Goal: Task Accomplishment & Management: Use online tool/utility

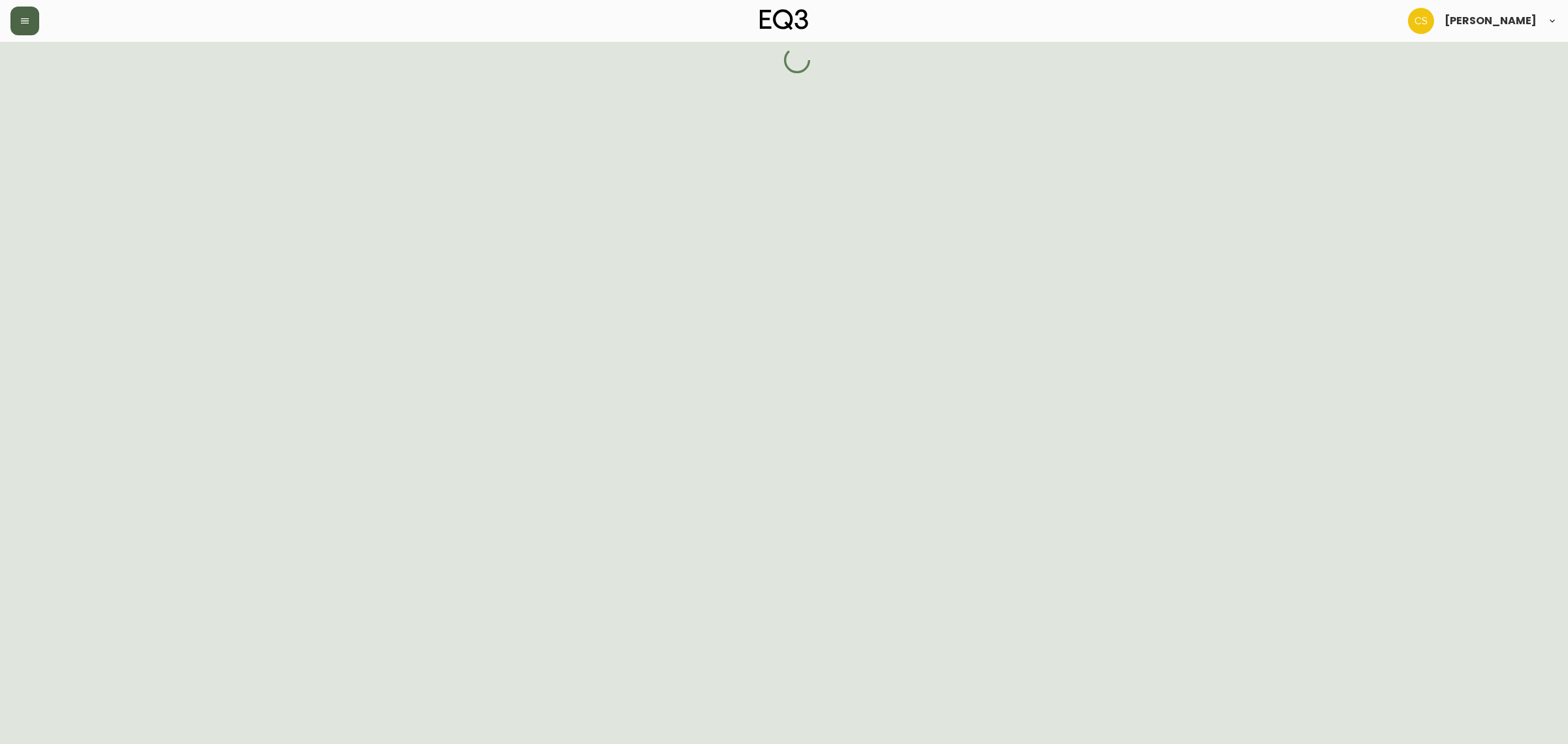
click at [20, 15] on button "button" at bounding box center [25, 21] width 29 height 29
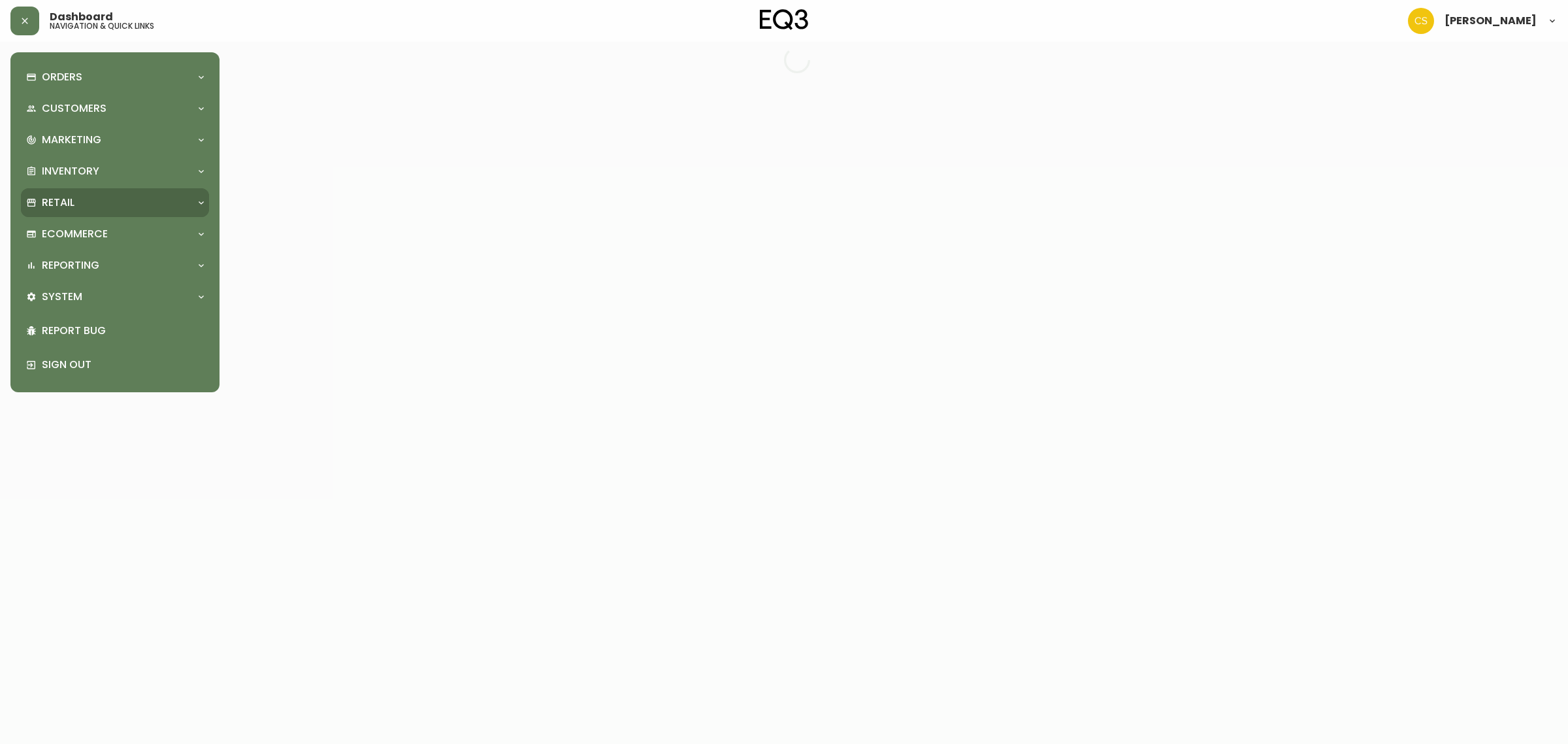
click at [63, 197] on p "Retail" at bounding box center [58, 203] width 32 height 15
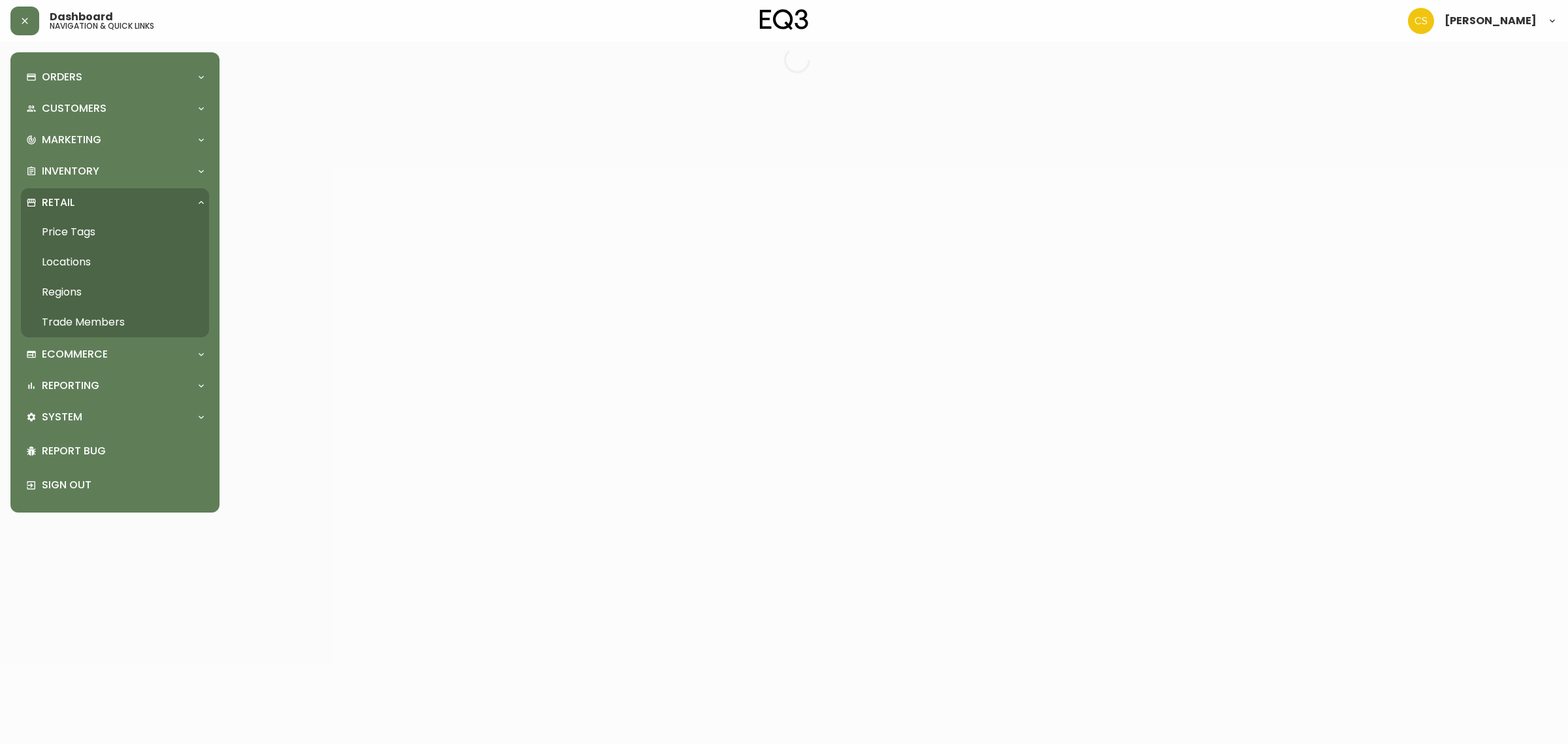
click at [114, 240] on link "Price Tags" at bounding box center [115, 231] width 188 height 30
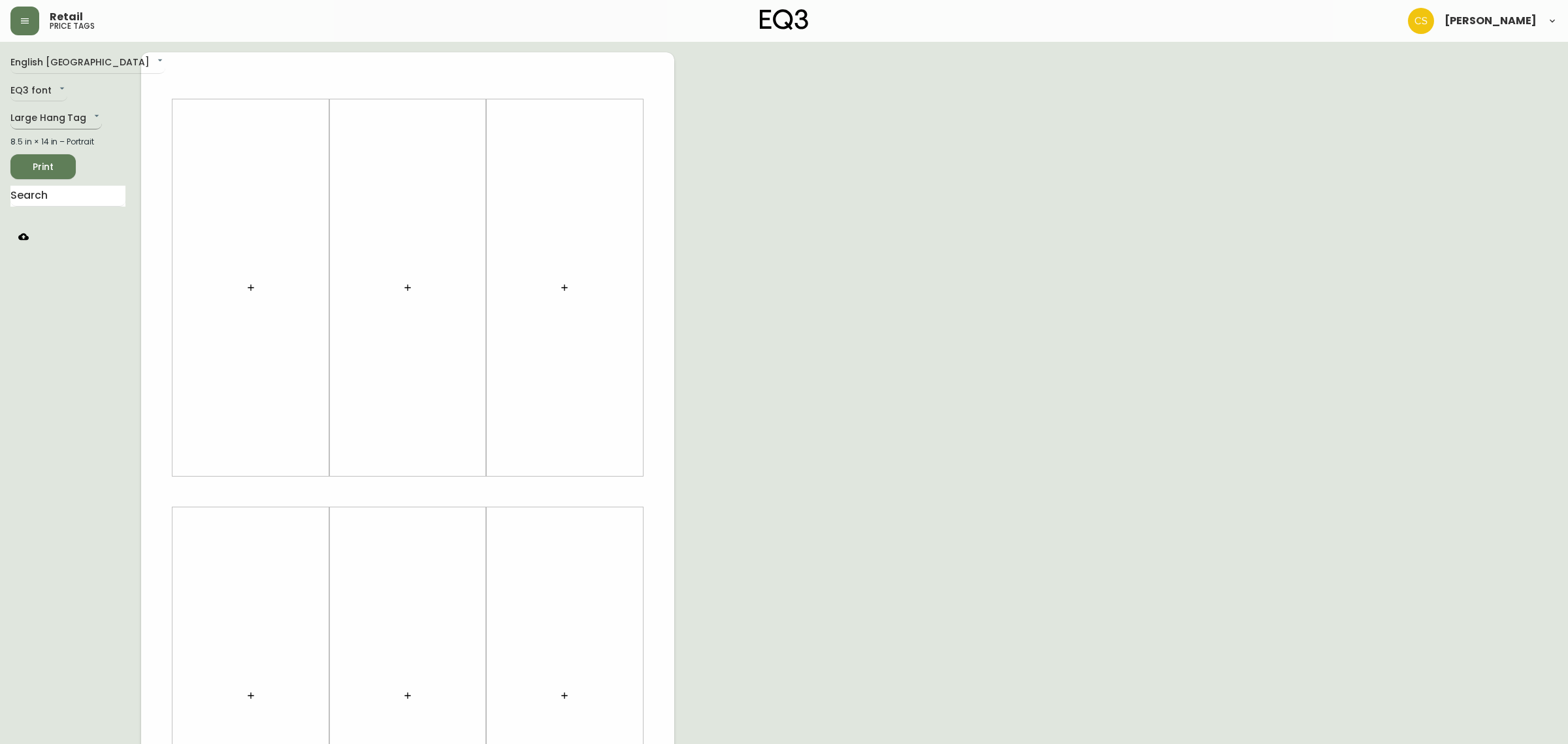
click at [70, 115] on body "Retail price tags [PERSON_NAME] English [GEOGRAPHIC_DATA] en_CA EQ3 font EQ3 La…" at bounding box center [784, 465] width 1568 height 931
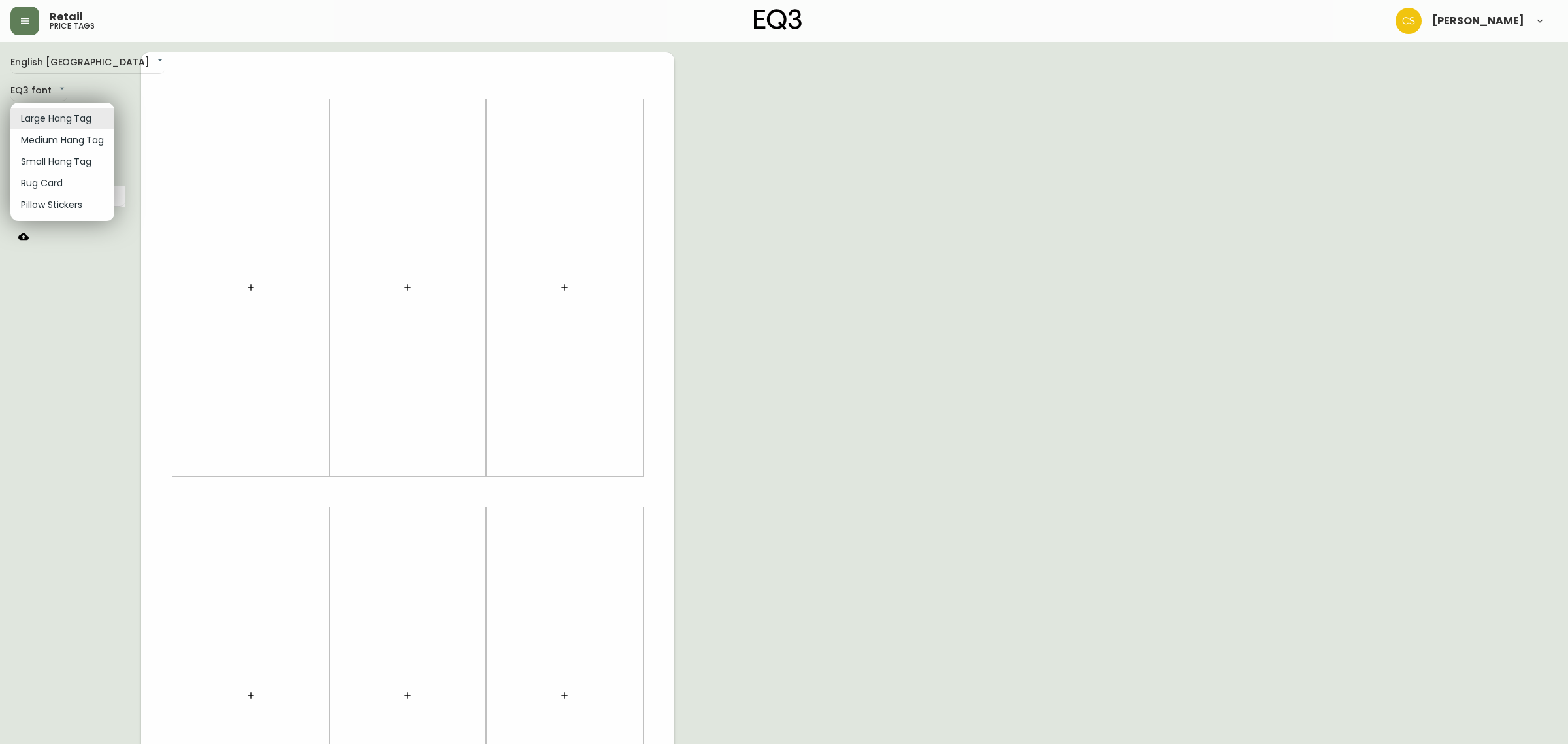
click at [62, 142] on li "Medium Hang Tag" at bounding box center [62, 140] width 103 height 22
click at [63, 120] on body "Retail price tags [PERSON_NAME] English [GEOGRAPHIC_DATA] en_CA EQ3 font EQ3 Me…" at bounding box center [784, 371] width 1568 height 742
click at [49, 151] on li "Rug Card" at bounding box center [62, 162] width 103 height 22
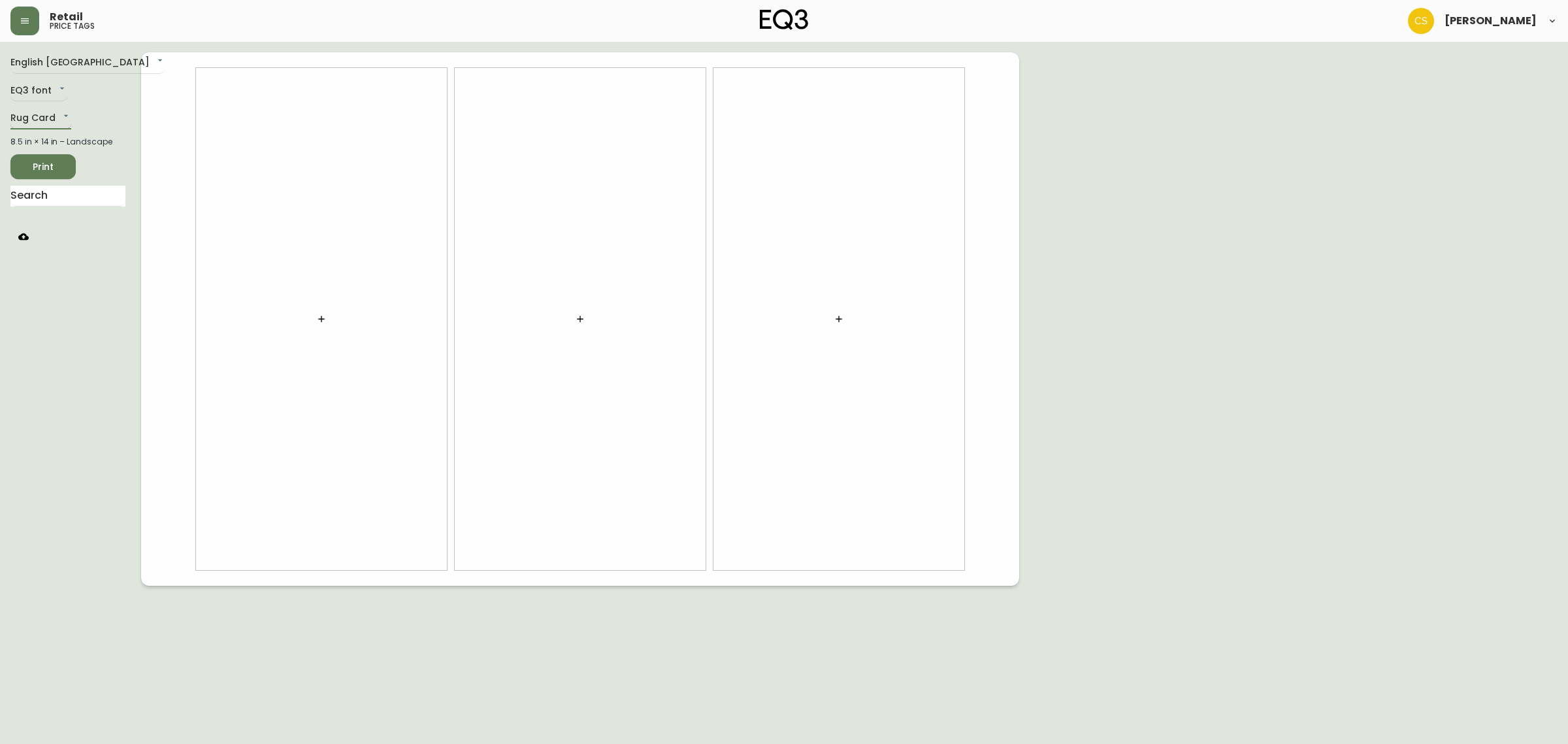
click at [59, 117] on body "Retail price tags [PERSON_NAME] English [GEOGRAPHIC_DATA] en_CA EQ3 font EQ3 Ru…" at bounding box center [784, 293] width 1568 height 585
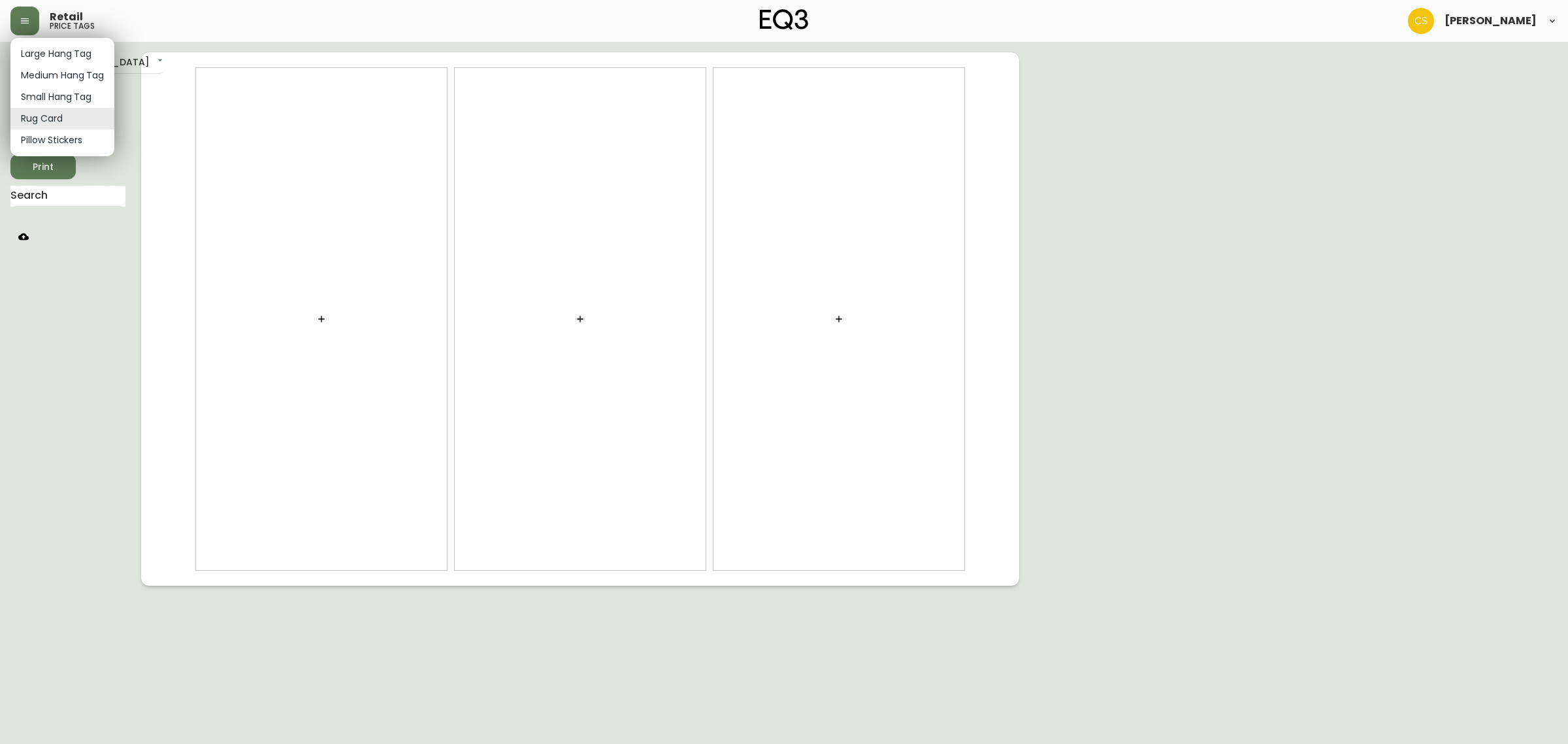
click at [59, 123] on li "Rug Card" at bounding box center [62, 118] width 103 height 22
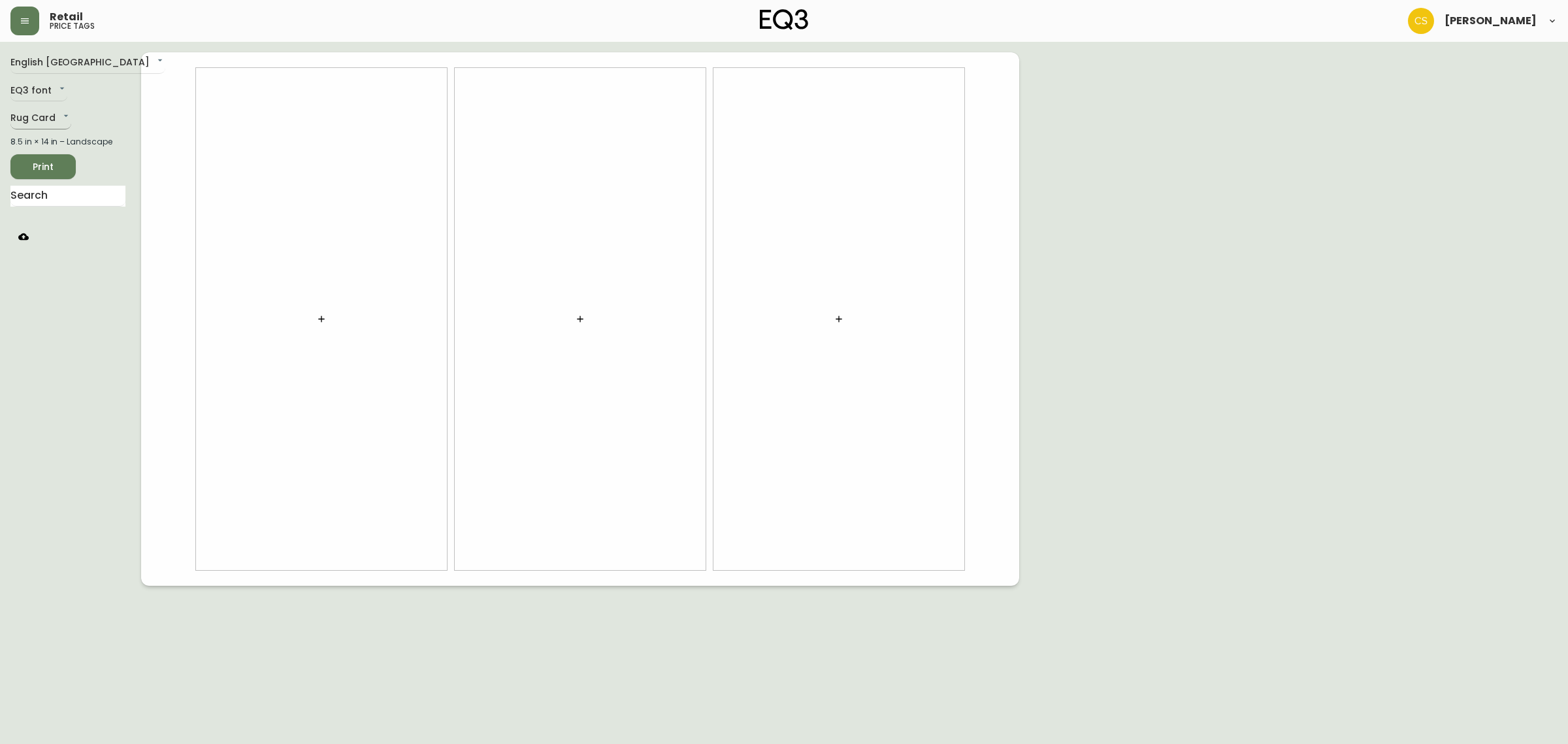
click at [59, 121] on body "Retail price tags [PERSON_NAME] English [GEOGRAPHIC_DATA] en_CA EQ3 font EQ3 Ru…" at bounding box center [784, 293] width 1568 height 585
click at [60, 83] on li "Medium Hang Tag" at bounding box center [62, 75] width 103 height 22
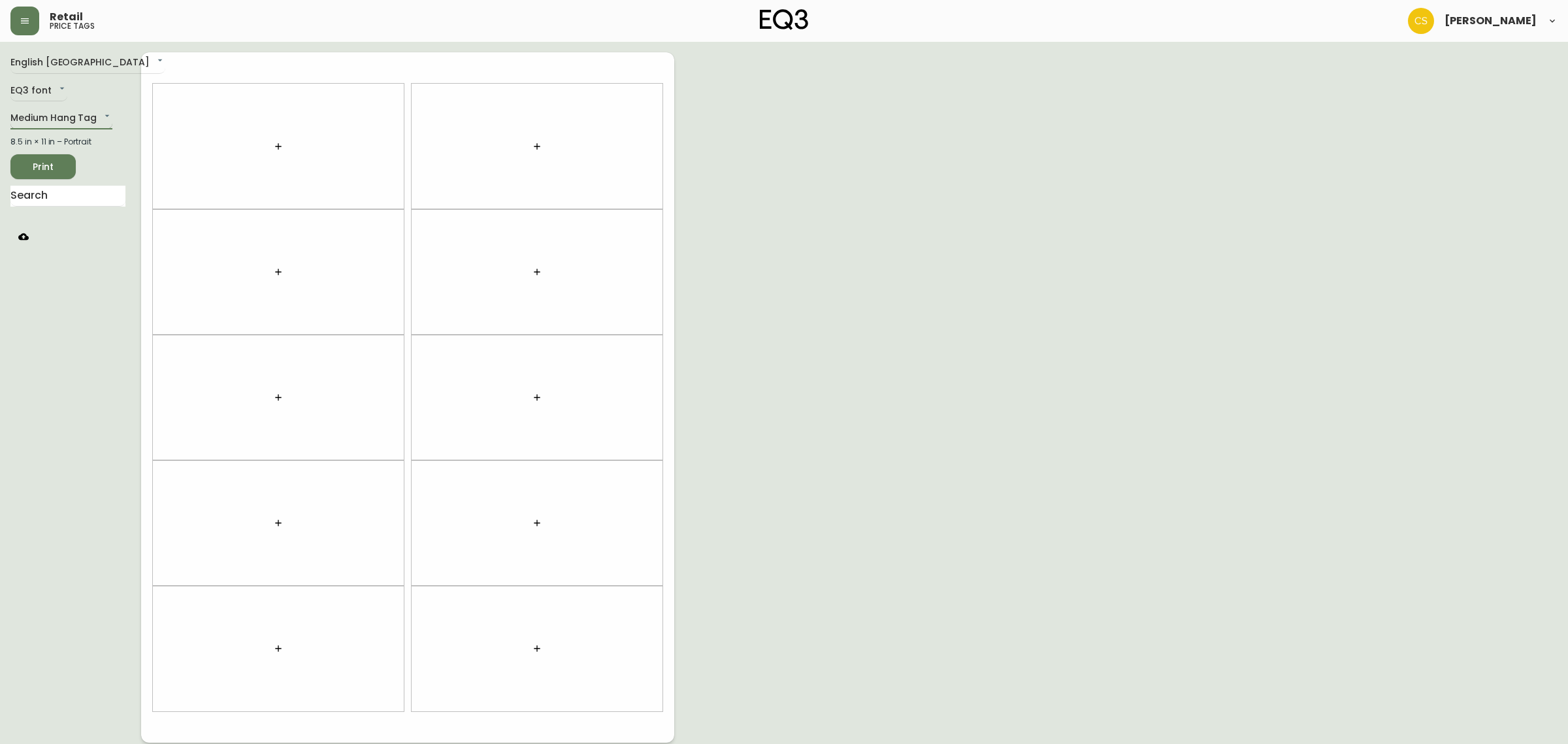
click at [46, 114] on body "Retail price tags [PERSON_NAME] English [GEOGRAPHIC_DATA] en_CA EQ3 font EQ3 Me…" at bounding box center [784, 371] width 1568 height 742
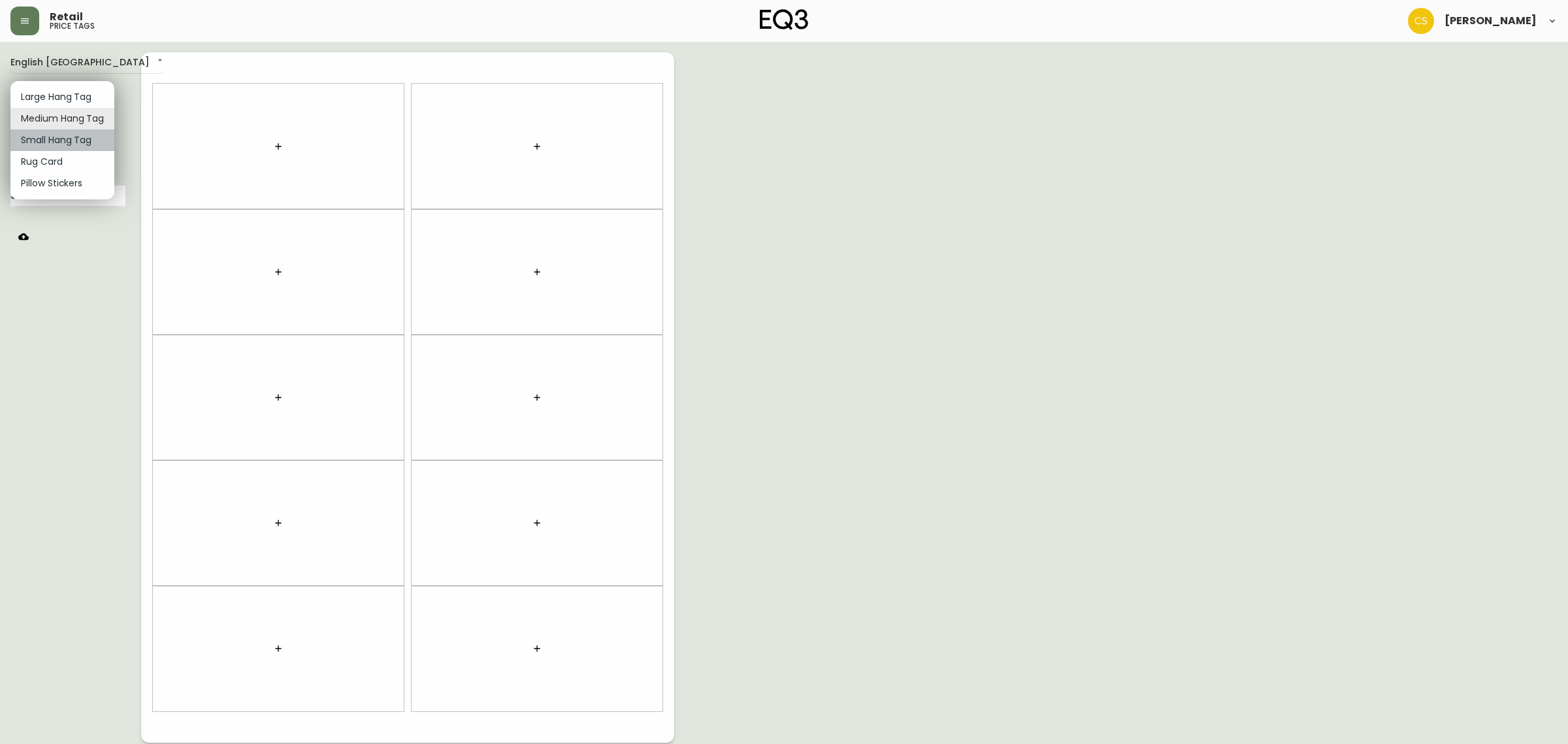
click at [46, 138] on li "Small Hang Tag" at bounding box center [62, 140] width 103 height 22
type input "small"
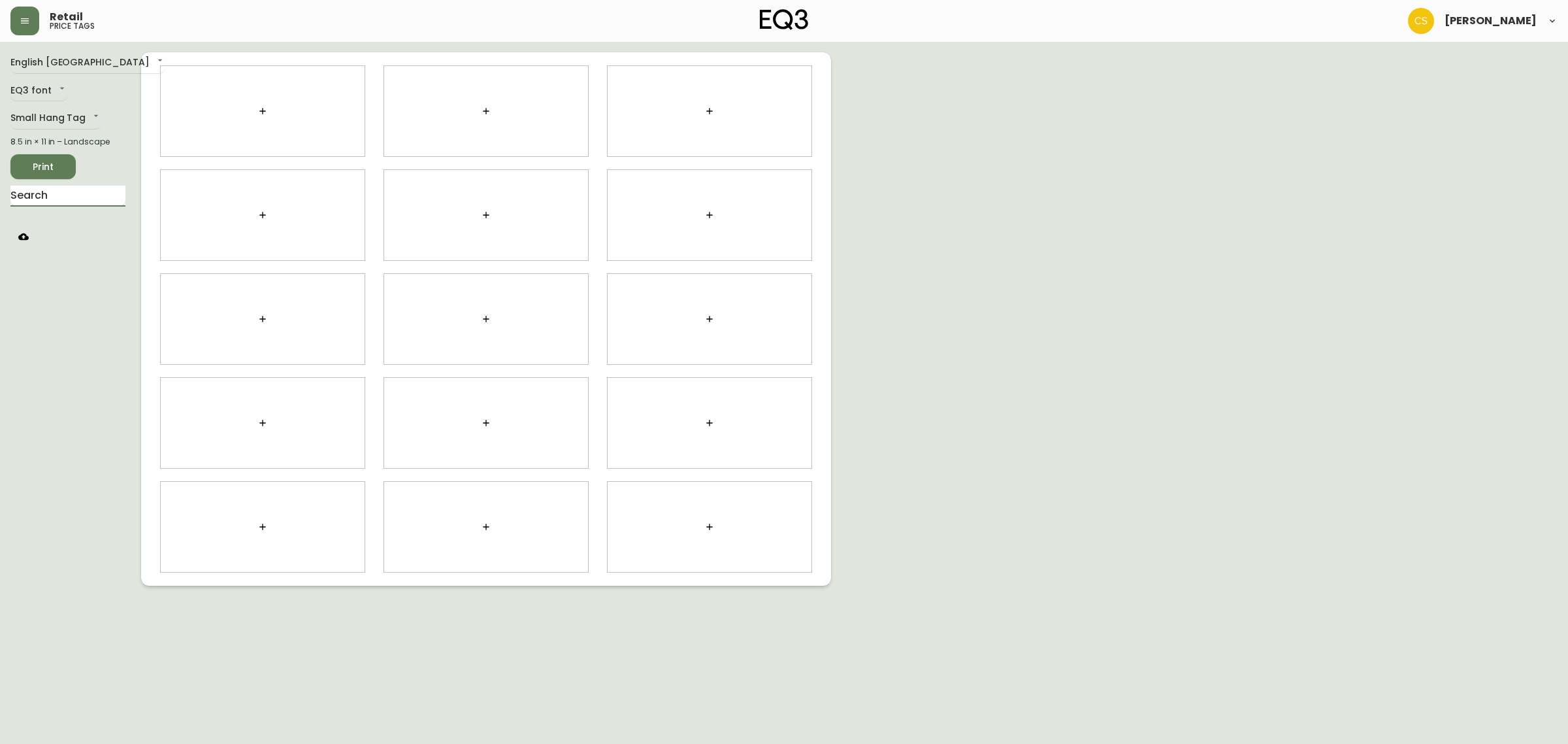
click at [70, 197] on input "text" at bounding box center [68, 197] width 115 height 21
click at [251, 110] on button "button" at bounding box center [263, 111] width 26 height 26
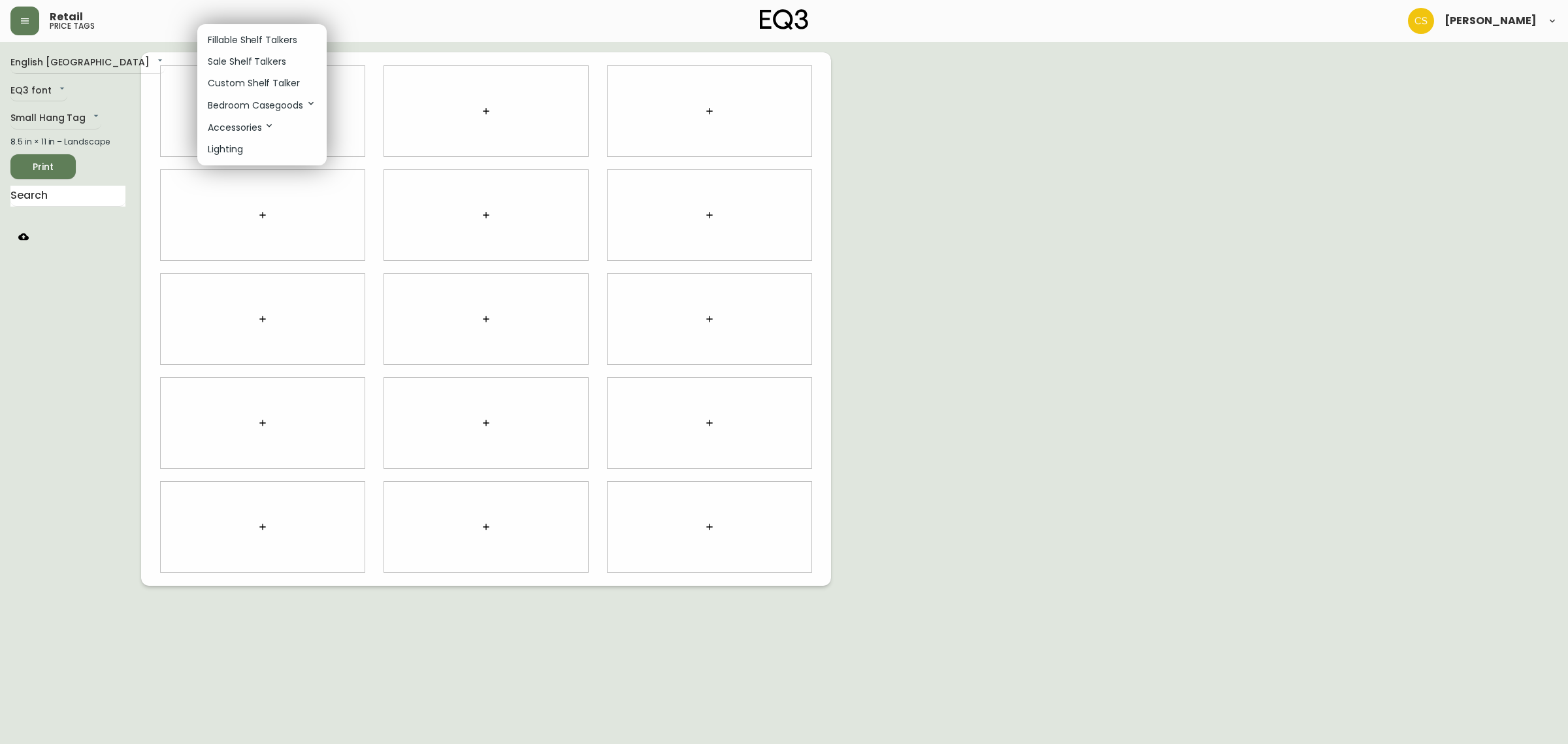
click at [251, 62] on p "Sale Shelf Talkers" at bounding box center [247, 61] width 78 height 14
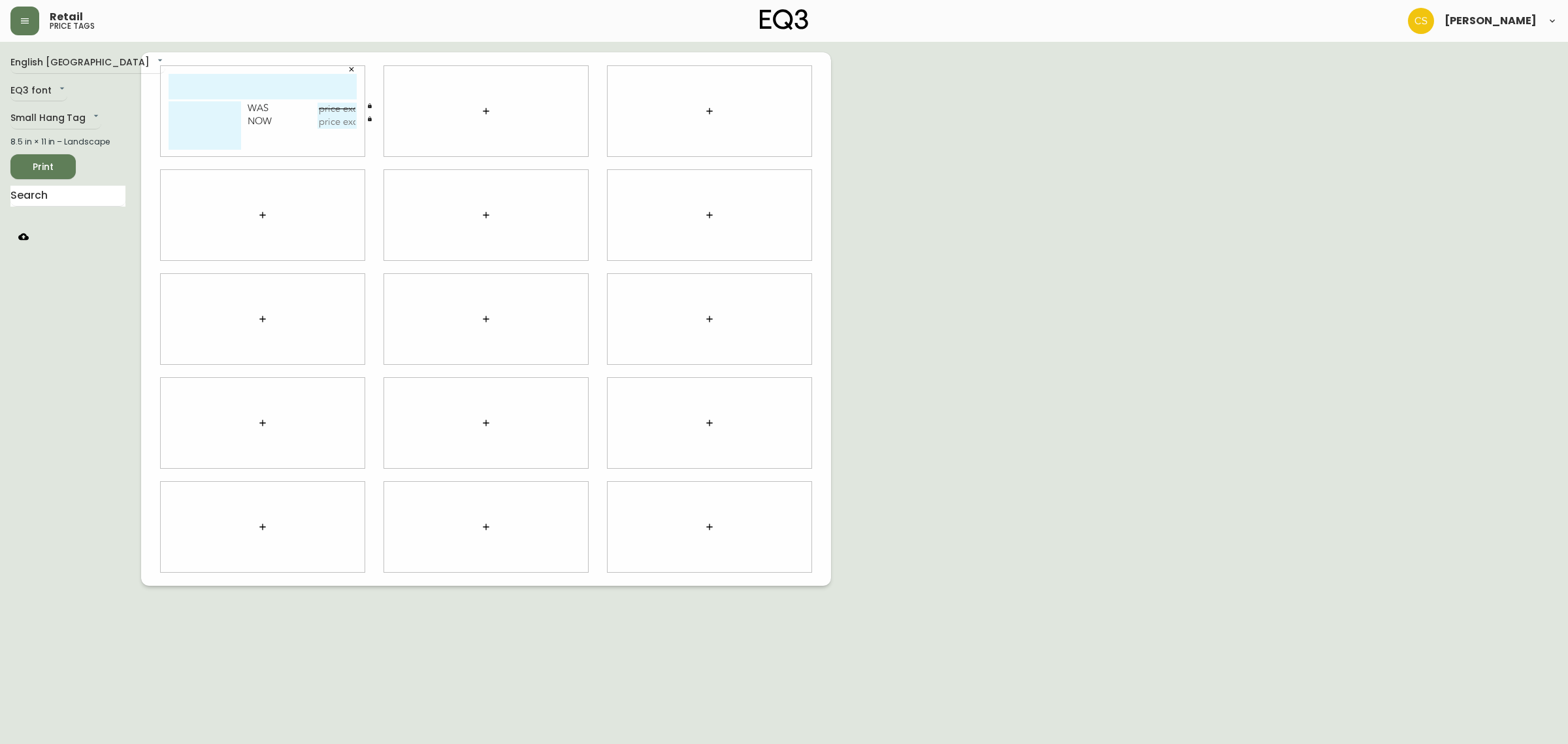
click at [255, 80] on input "text" at bounding box center [263, 87] width 188 height 26
type input "joggle"
click at [211, 112] on textarea at bounding box center [205, 125] width 73 height 49
type textarea "s"
type textarea "Single joggle hook"
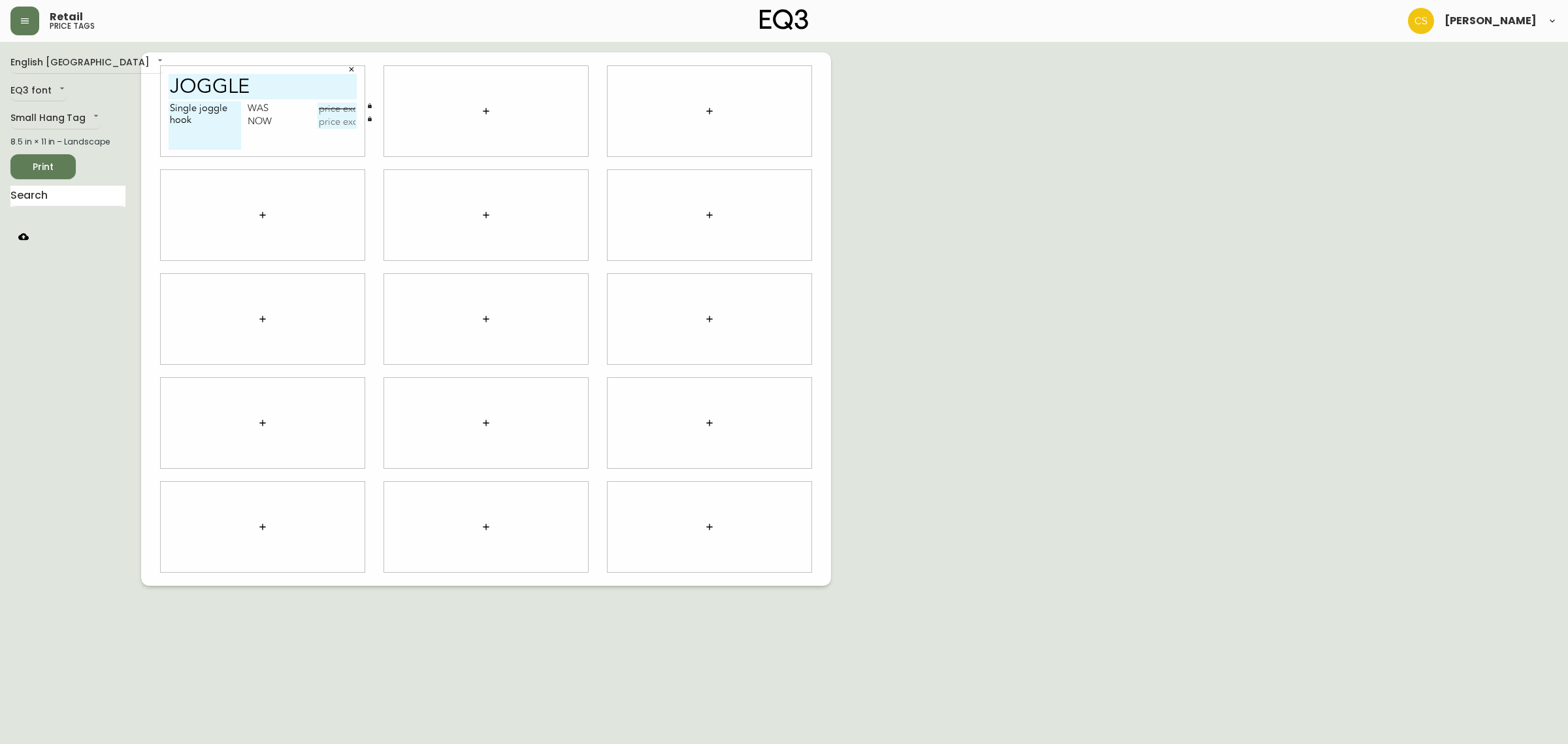
click at [332, 112] on input "text" at bounding box center [337, 109] width 39 height 13
type input "$9.99"
click at [344, 123] on input "text" at bounding box center [337, 122] width 39 height 13
type input "$4.95"
click at [1106, 192] on div "English Canada en_CA EQ3 font EQ3 Small Hang Tag small 8.5 in × 11 in – Landsca…" at bounding box center [784, 319] width 1547 height 533
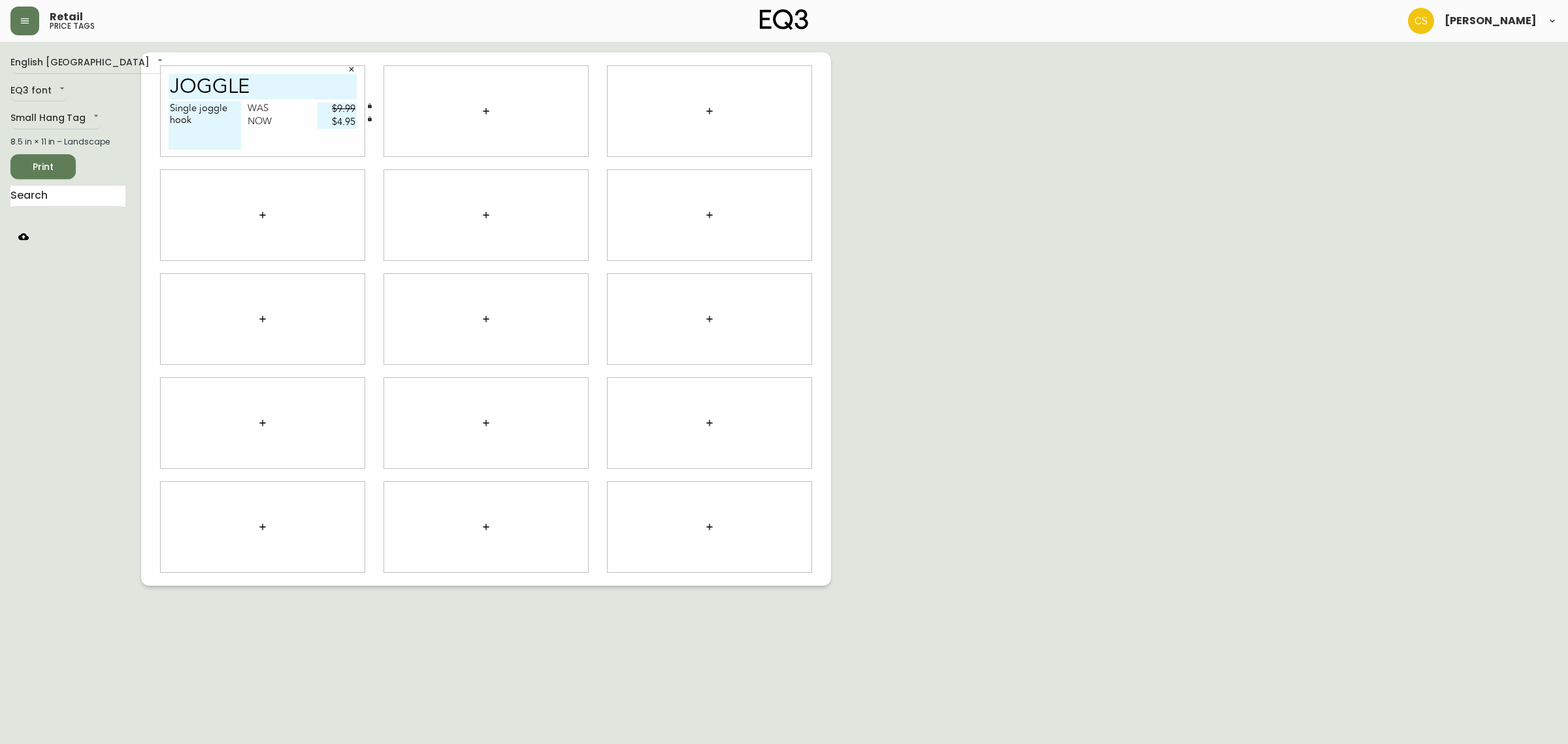
click at [979, 274] on div "English Canada en_CA EQ3 font EQ3 Small Hang Tag small 8.5 in × 11 in – Landsca…" at bounding box center [784, 319] width 1547 height 533
click at [700, 111] on button "button" at bounding box center [710, 111] width 26 height 26
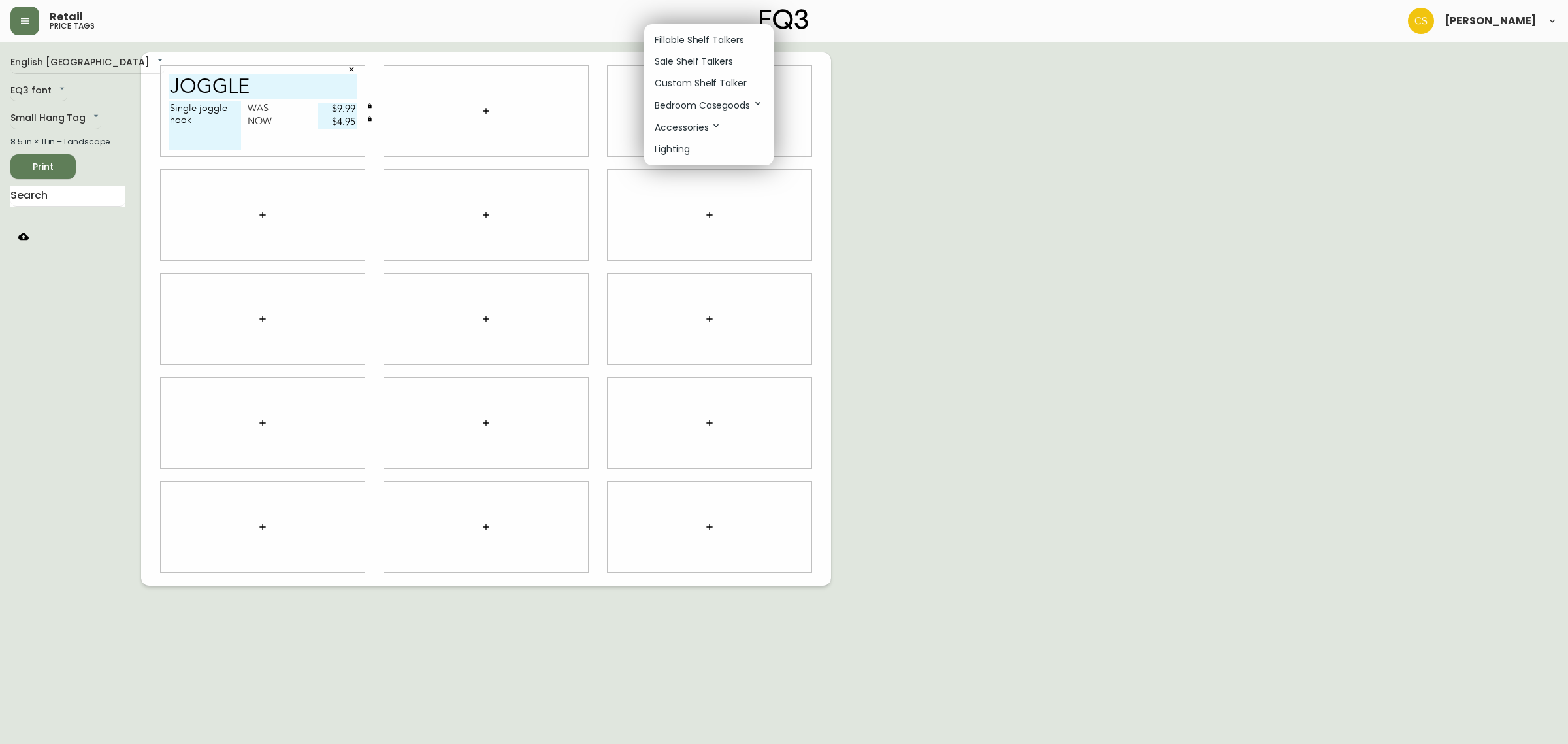
click at [687, 64] on p "Sale Shelf Talkers" at bounding box center [693, 61] width 78 height 14
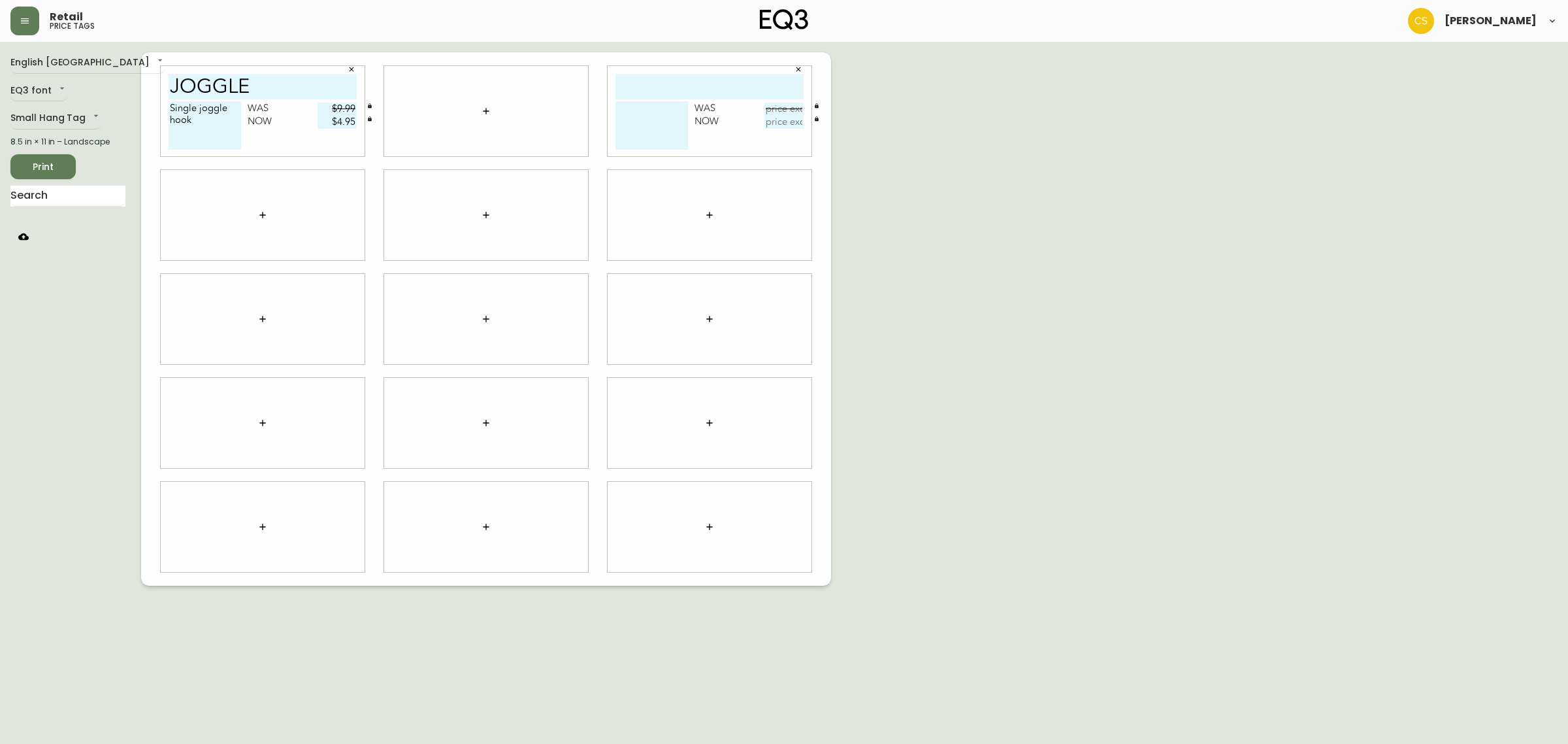
click at [668, 83] on input "text" at bounding box center [709, 87] width 188 height 26
type input "joggle"
drag, startPoint x: 206, startPoint y: 122, endPoint x: 131, endPoint y: 80, distance: 86.0
click at [131, 80] on div "English Canada en_CA EQ3 font EQ3 Small Hang Tag small 8.5 in × 11 in – Landsca…" at bounding box center [784, 319] width 1547 height 533
click at [667, 105] on textarea at bounding box center [651, 125] width 73 height 49
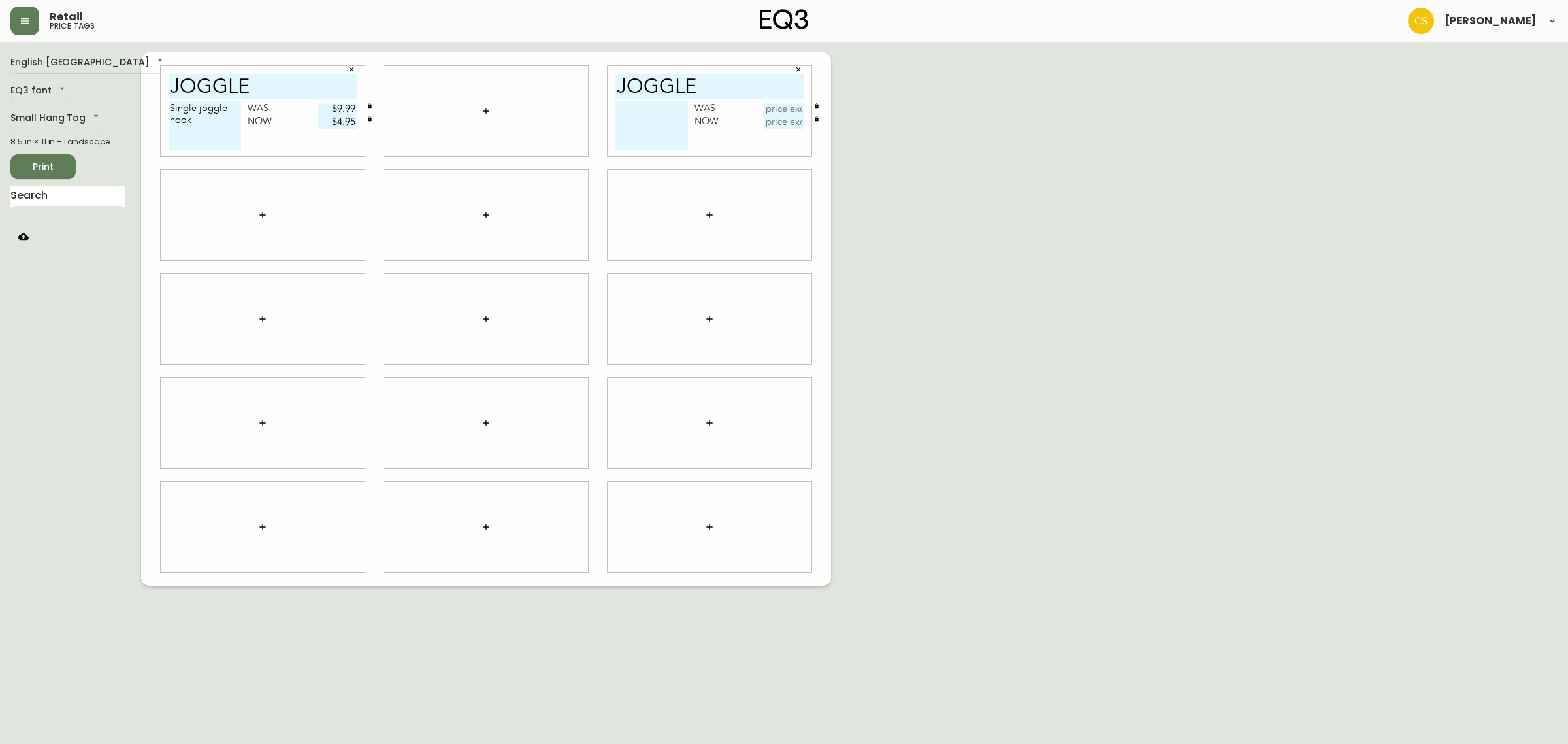
paste textarea "Single joggle hook"
type textarea "Single joggle hook"
click at [791, 110] on input "text" at bounding box center [784, 109] width 39 height 13
type input "$9.99"
click at [785, 125] on input "text" at bounding box center [784, 122] width 39 height 13
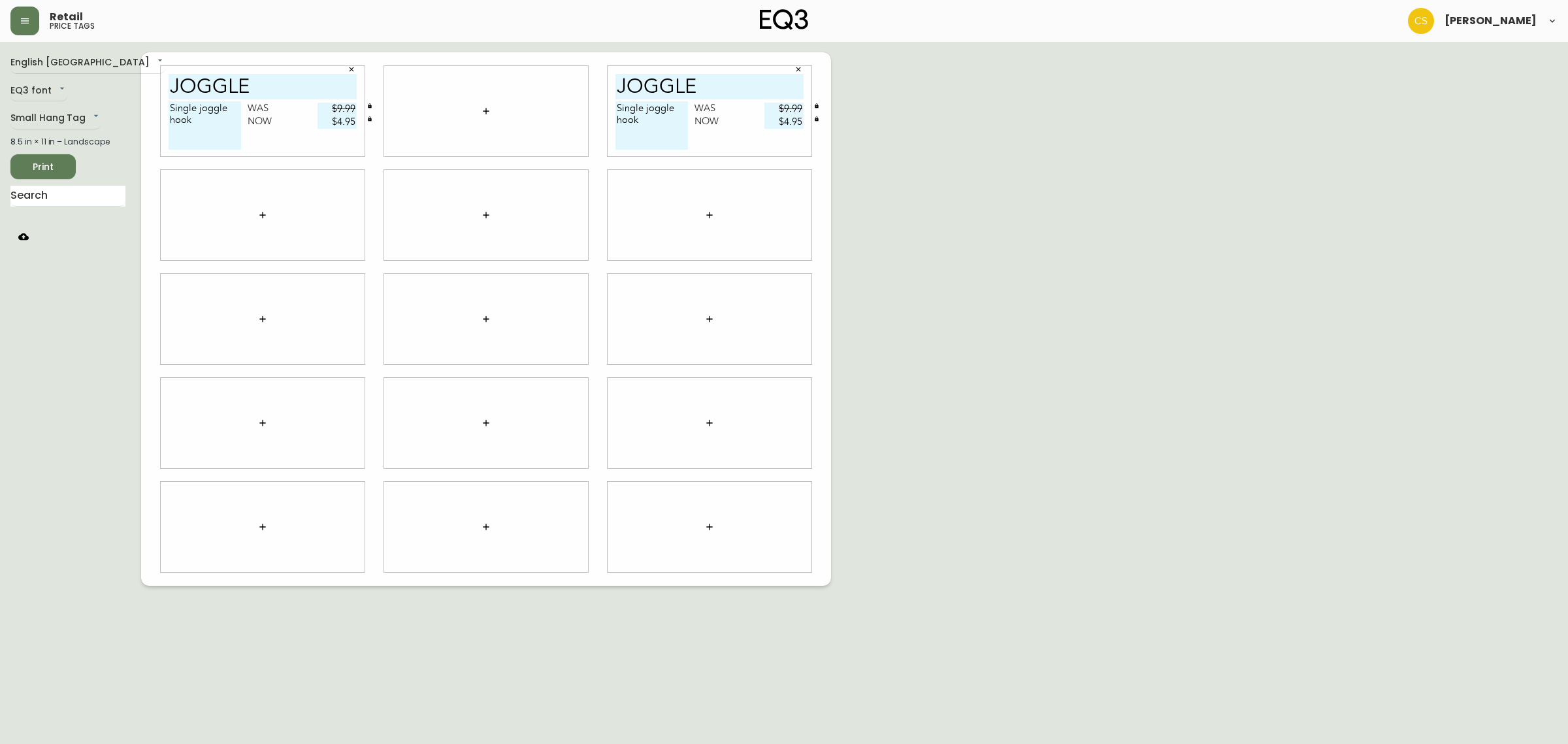
type input "$4.95"
click at [1037, 162] on div "English Canada en_CA EQ3 font EQ3 Small Hang Tag small 8.5 in × 11 in – Landsca…" at bounding box center [784, 319] width 1547 height 533
click at [348, 69] on icon "button" at bounding box center [352, 70] width 8 height 8
click at [906, 219] on div "English Canada en_CA EQ3 font EQ3 Small Hang Tag small 8.5 in × 11 in – Landsca…" at bounding box center [784, 319] width 1547 height 533
click at [56, 167] on span "Print" at bounding box center [43, 167] width 44 height 16
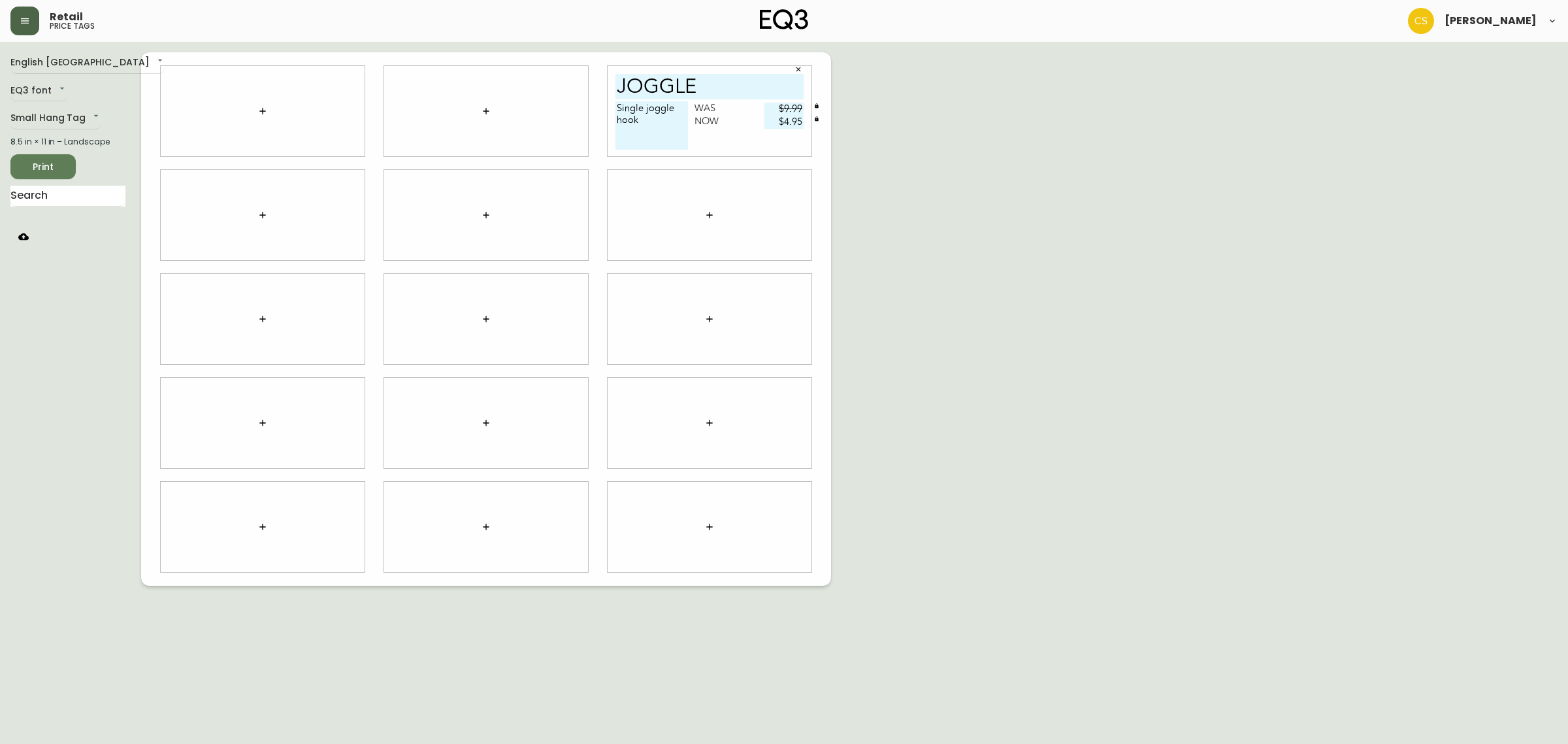
click at [26, 17] on icon "button" at bounding box center [24, 20] width 11 height 11
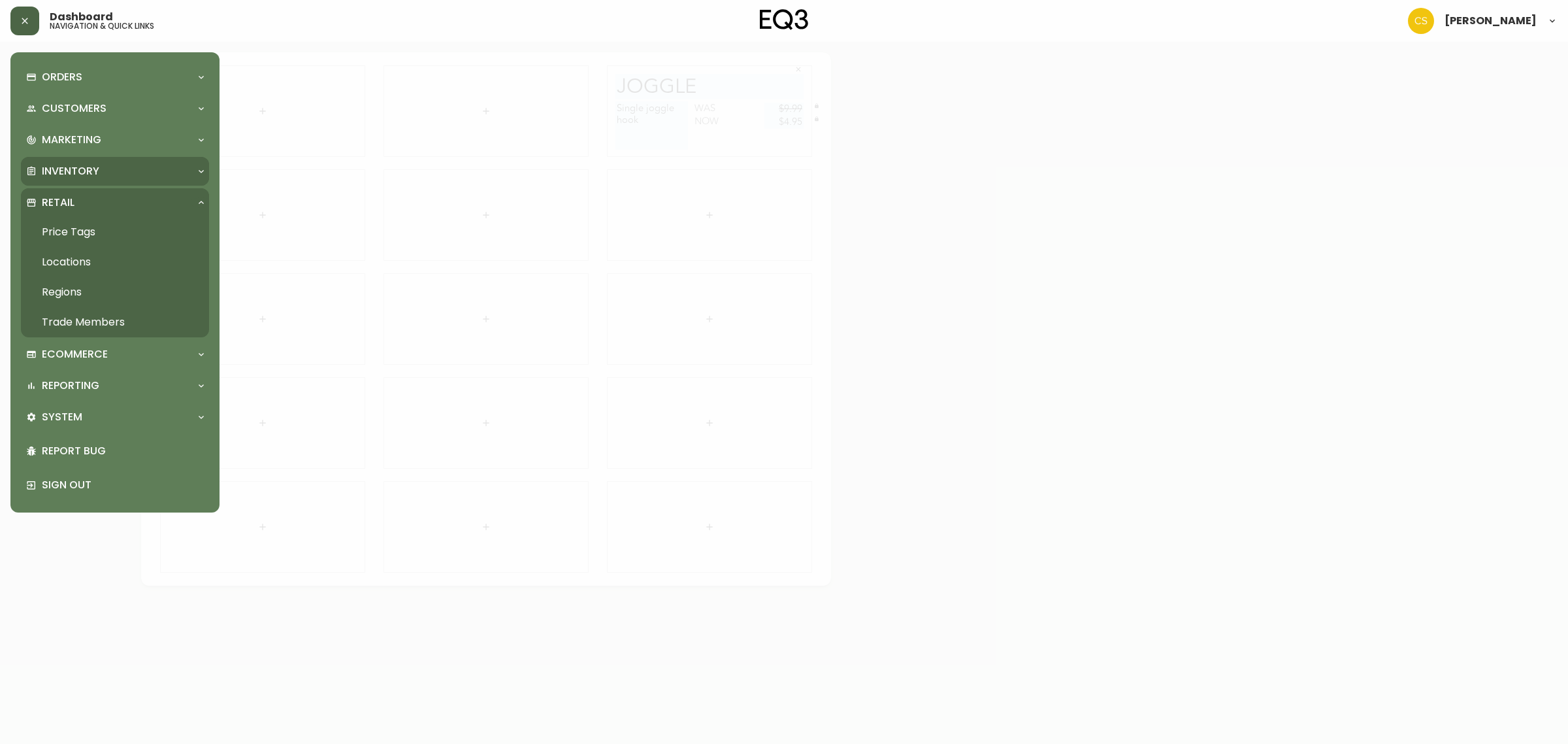
click at [67, 167] on p "Inventory" at bounding box center [70, 171] width 57 height 15
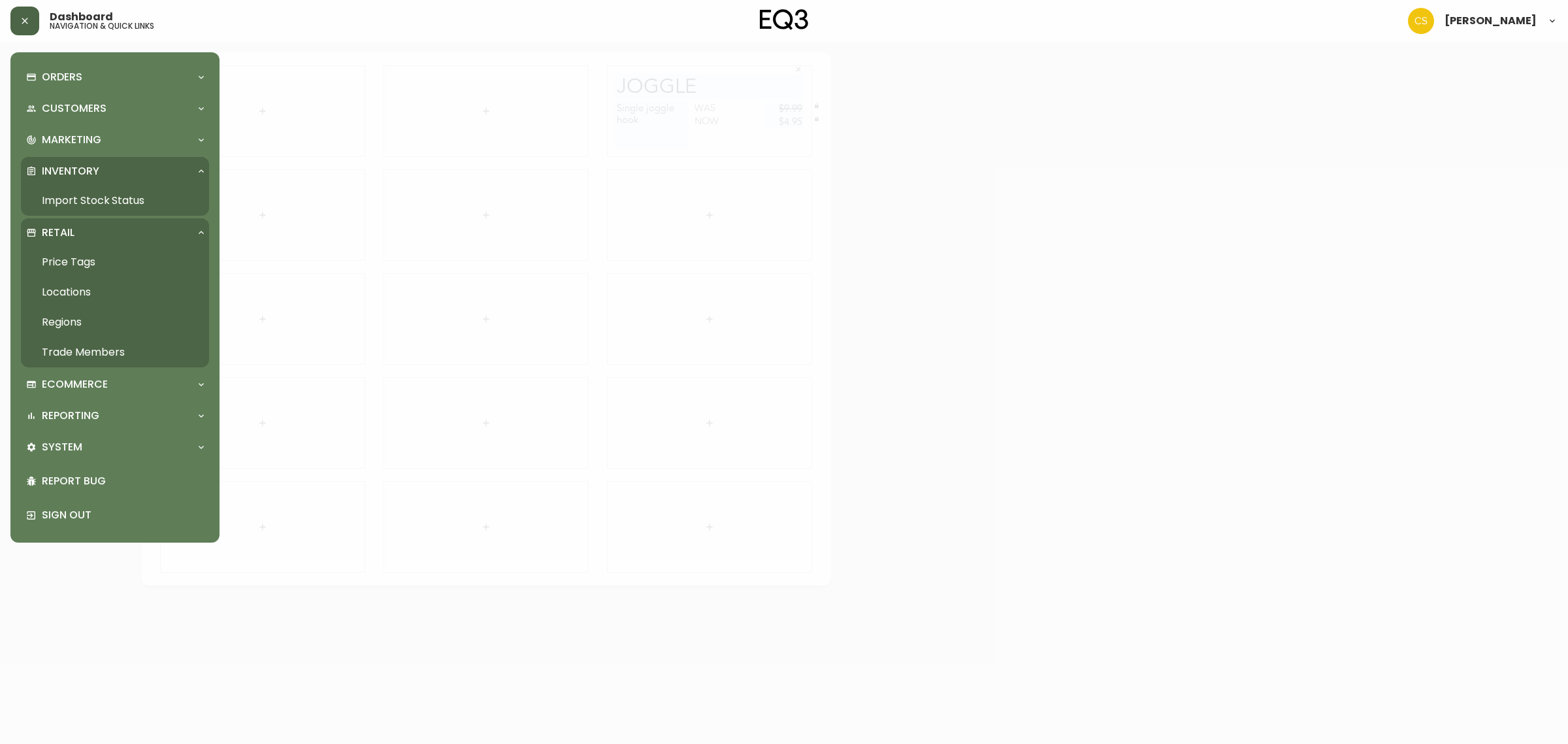
click at [91, 200] on link "Import Stock Status" at bounding box center [115, 201] width 188 height 30
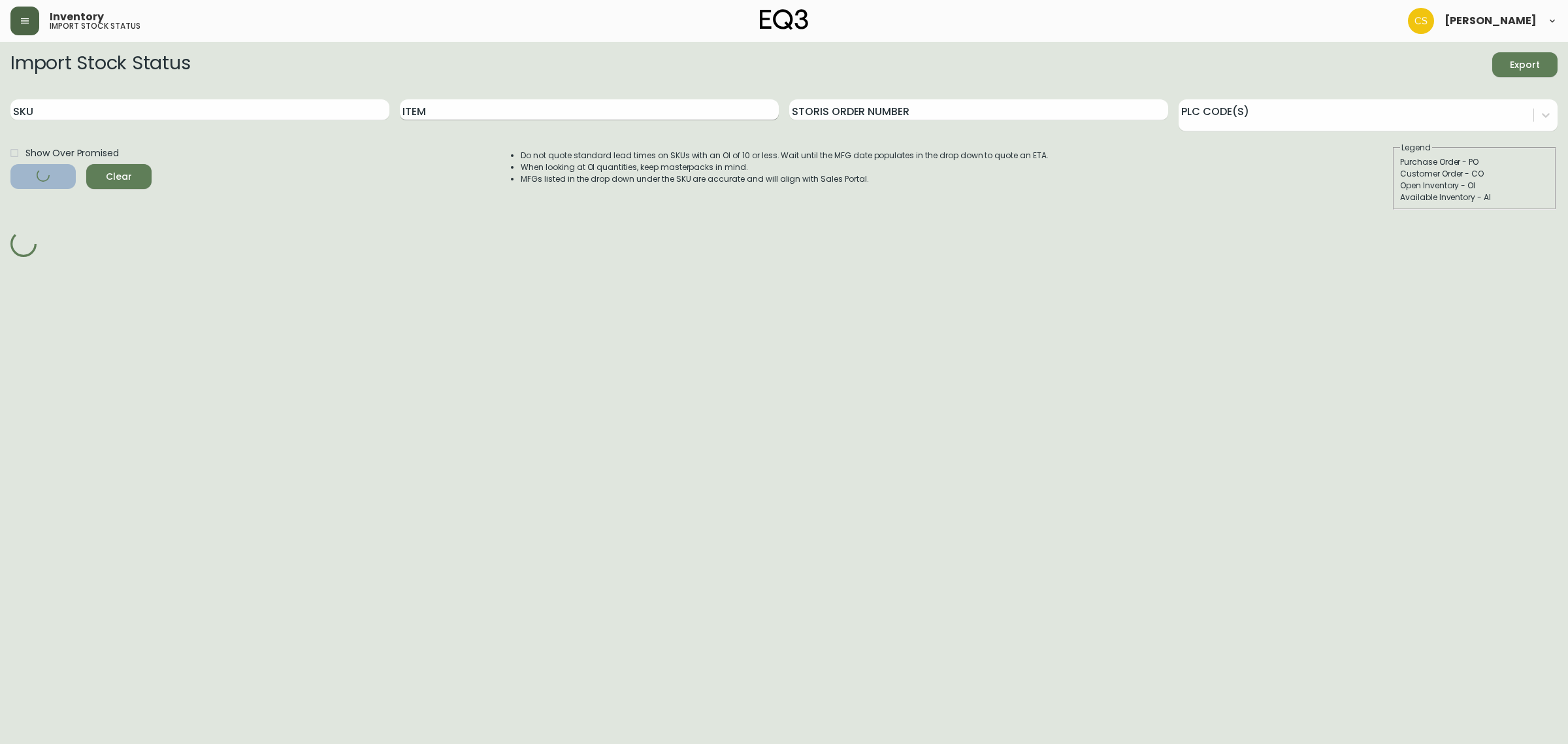
click at [427, 108] on input "Item" at bounding box center [589, 110] width 379 height 21
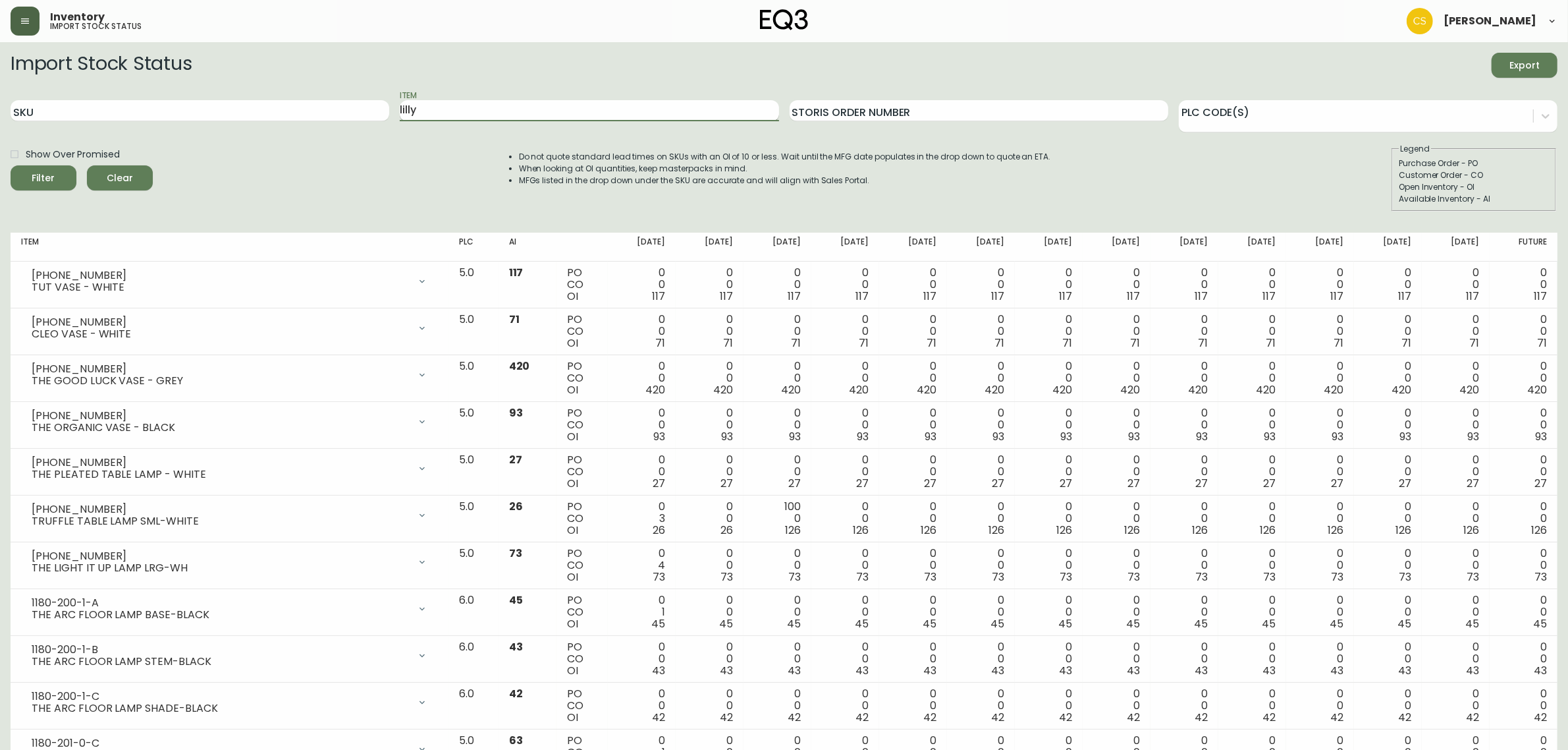
click at [11, 165] on button "Filter" at bounding box center [43, 178] width 66 height 25
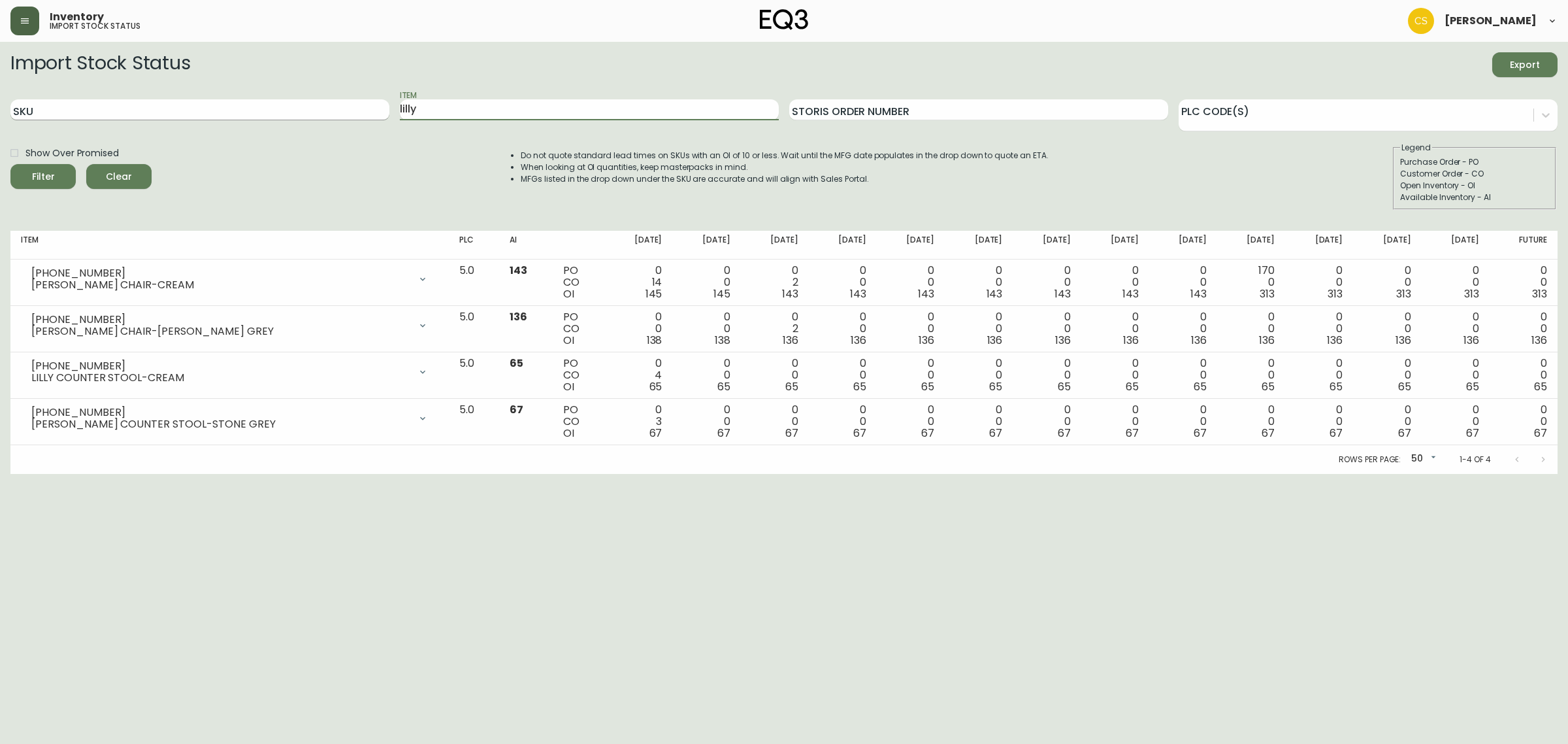
drag, startPoint x: 452, startPoint y: 114, endPoint x: 365, endPoint y: 112, distance: 87.0
click at [365, 112] on div "SKU Item [PERSON_NAME] Order Number PLC Code(s)" at bounding box center [784, 110] width 1547 height 43
type input "[PERSON_NAME]"
click at [11, 164] on button "Filter" at bounding box center [43, 176] width 65 height 25
